Goal: Download file/media

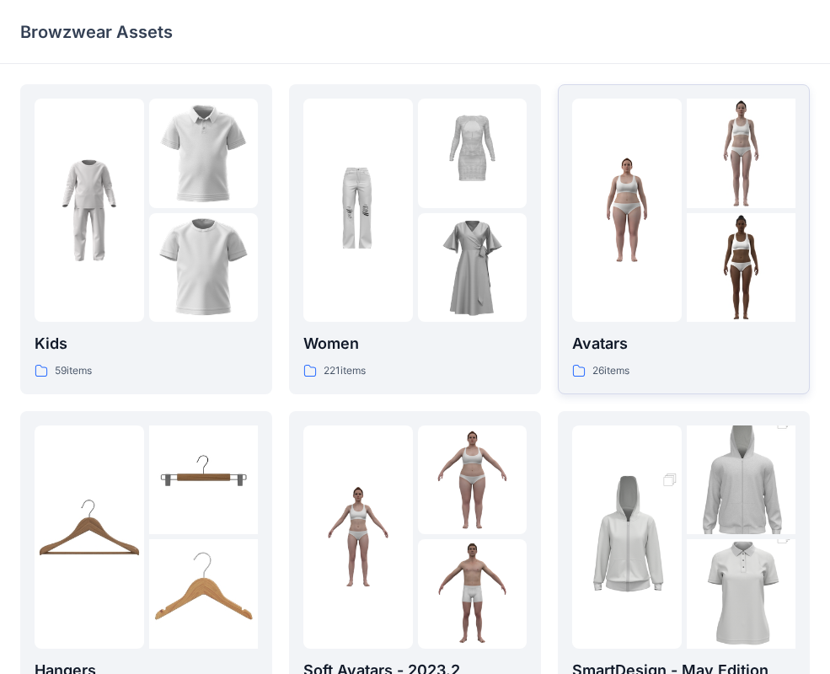
click at [616, 348] on p "Avatars" at bounding box center [683, 344] width 223 height 24
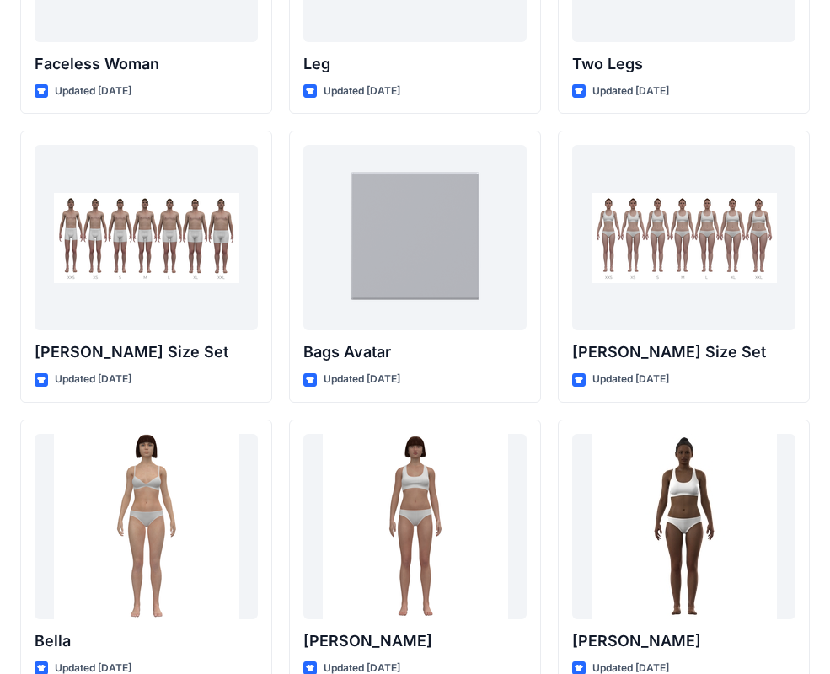
scroll to position [1718, 0]
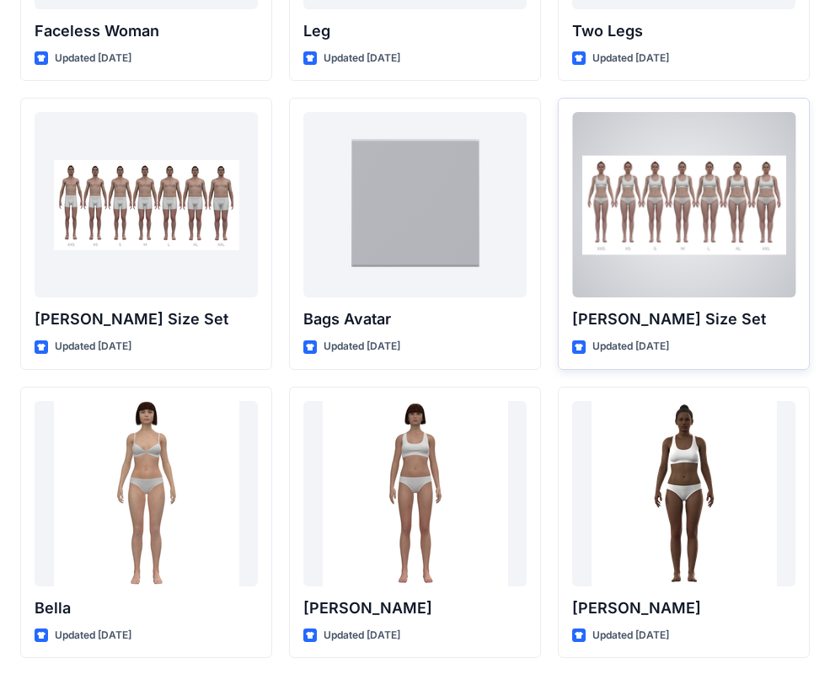
click at [699, 244] on div at bounding box center [683, 204] width 223 height 185
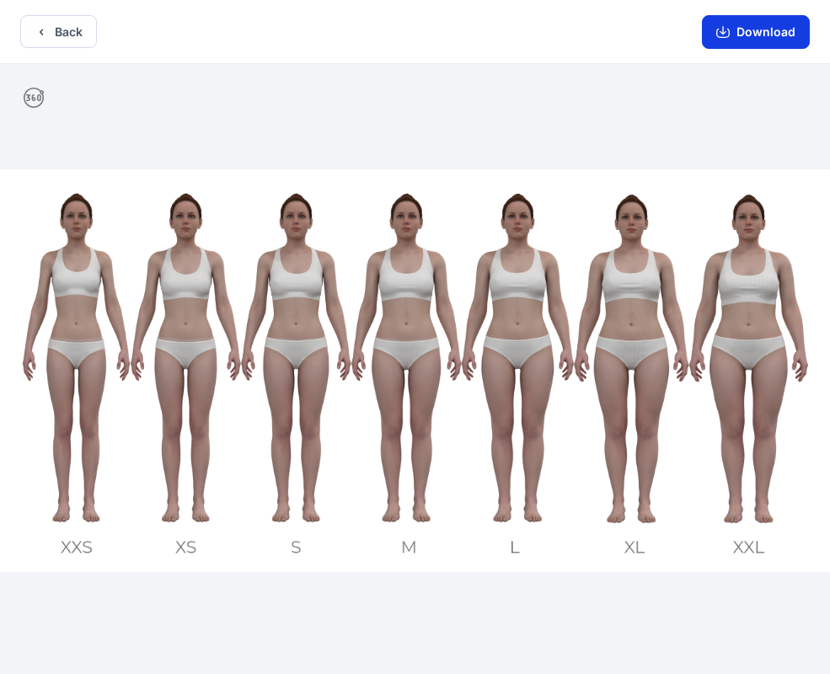
click at [752, 45] on button "Download" at bounding box center [756, 32] width 108 height 34
drag, startPoint x: 34, startPoint y: 94, endPoint x: 14, endPoint y: 99, distance: 20.0
click at [14, 99] on div at bounding box center [415, 370] width 830 height 613
drag, startPoint x: 28, startPoint y: 99, endPoint x: 119, endPoint y: 170, distance: 115.8
click at [72, 106] on div at bounding box center [415, 370] width 830 height 613
